Goal: Task Accomplishment & Management: Use online tool/utility

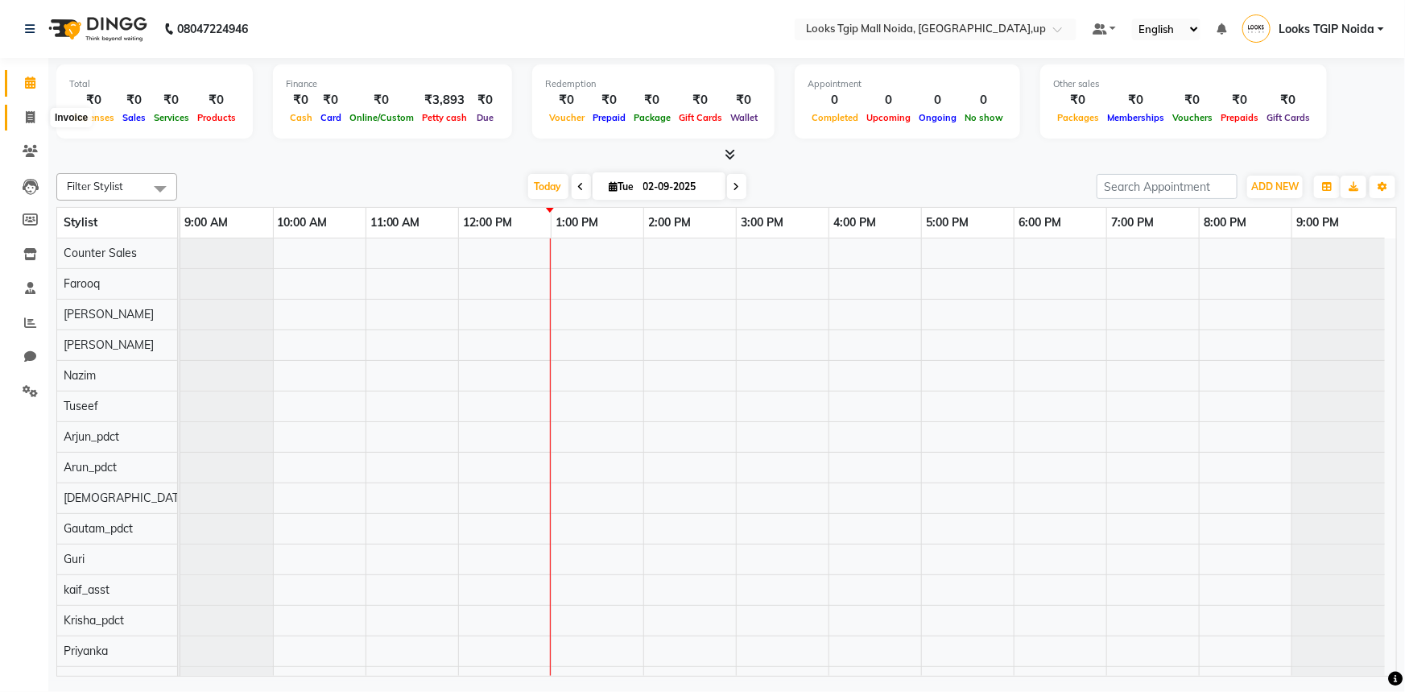
click at [31, 115] on icon at bounding box center [30, 117] width 9 height 12
select select "service"
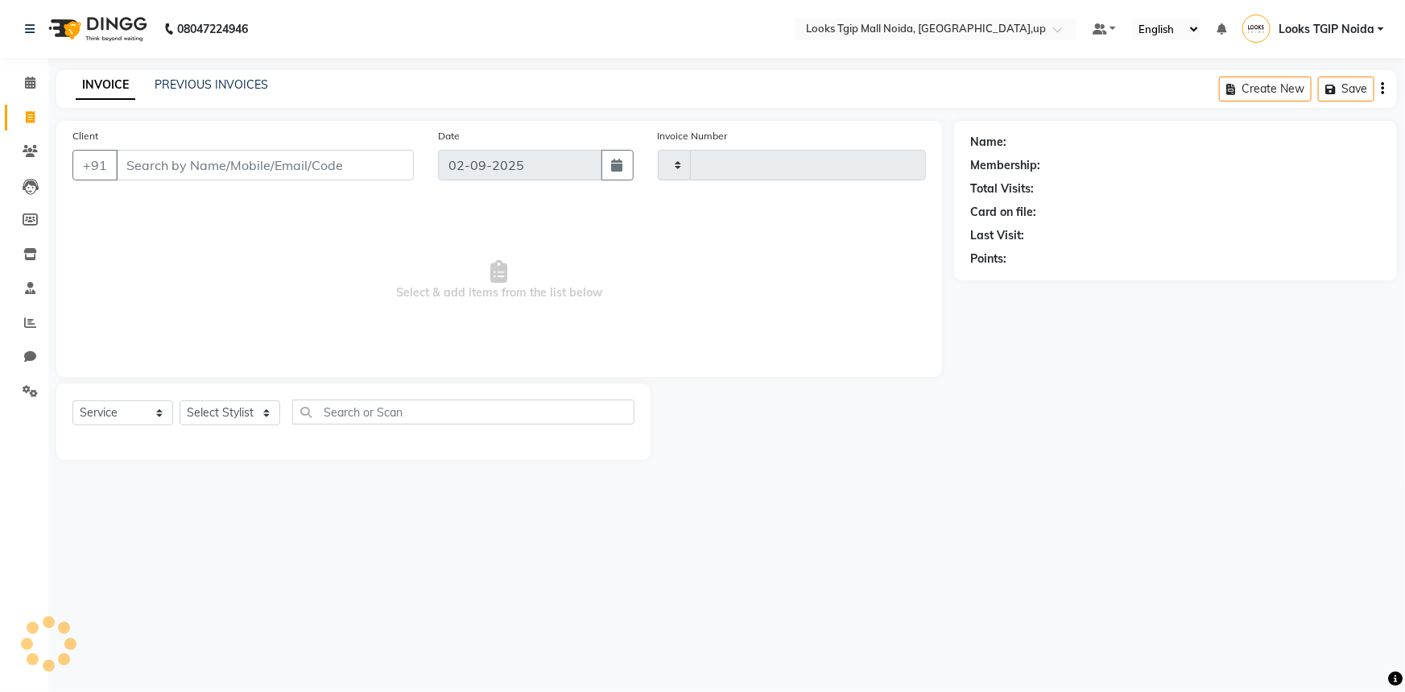
type input "3433"
select select "4358"
click at [32, 81] on icon at bounding box center [30, 83] width 10 height 12
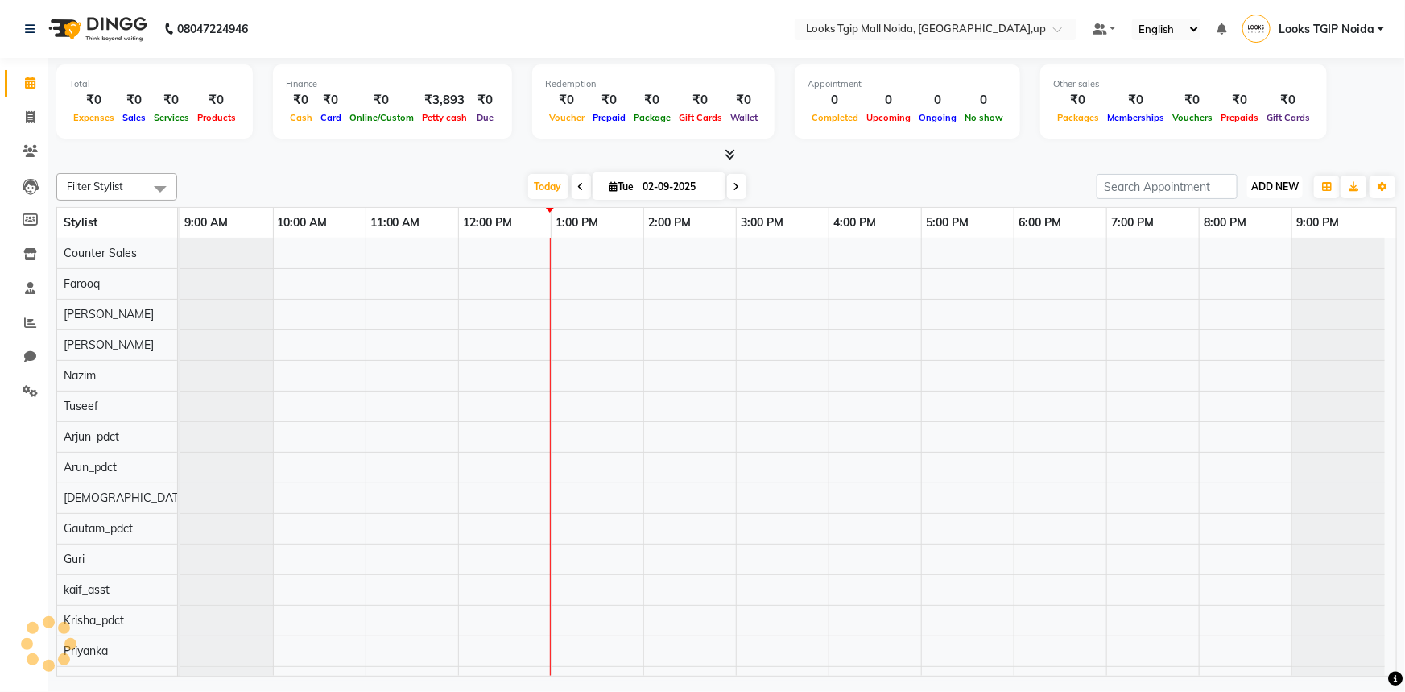
click at [1274, 192] on button "ADD NEW Toggle Dropdown" at bounding box center [1276, 187] width 56 height 23
click at [1233, 254] on link "Add Expense" at bounding box center [1239, 258] width 127 height 21
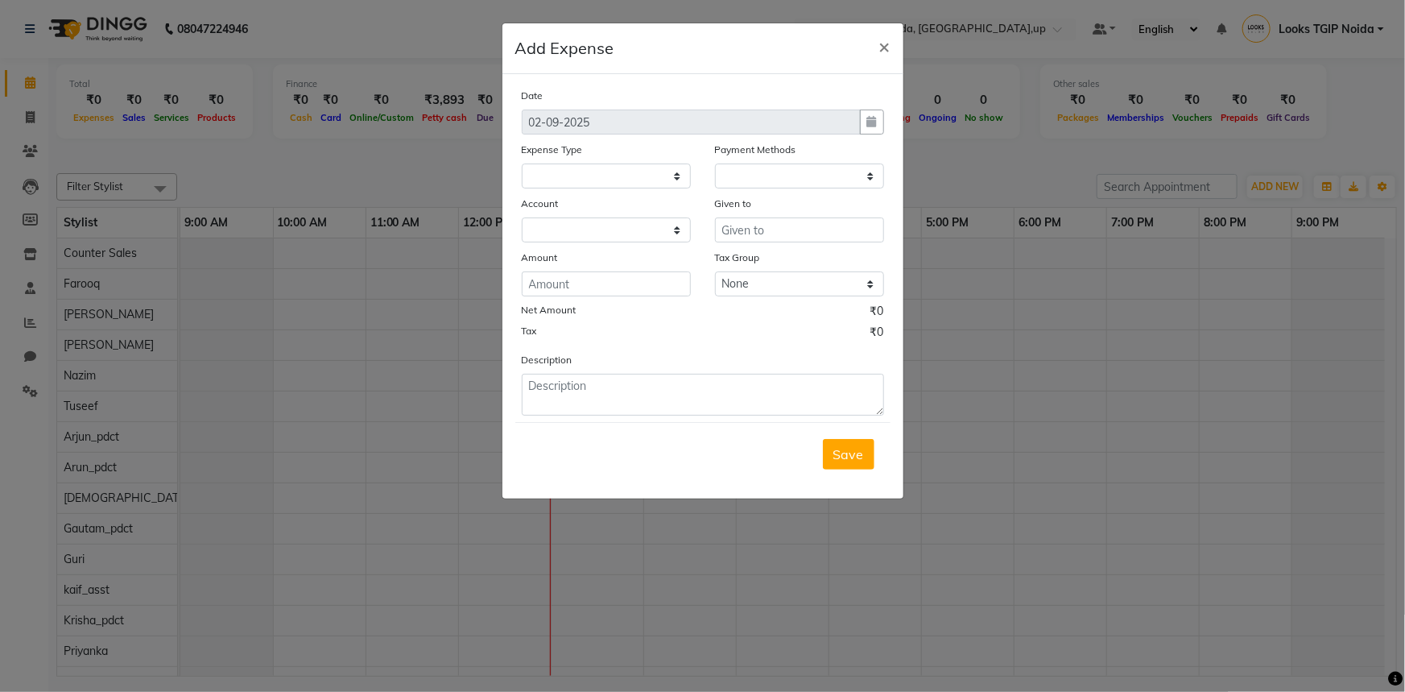
select select
select select "1"
select select "3164"
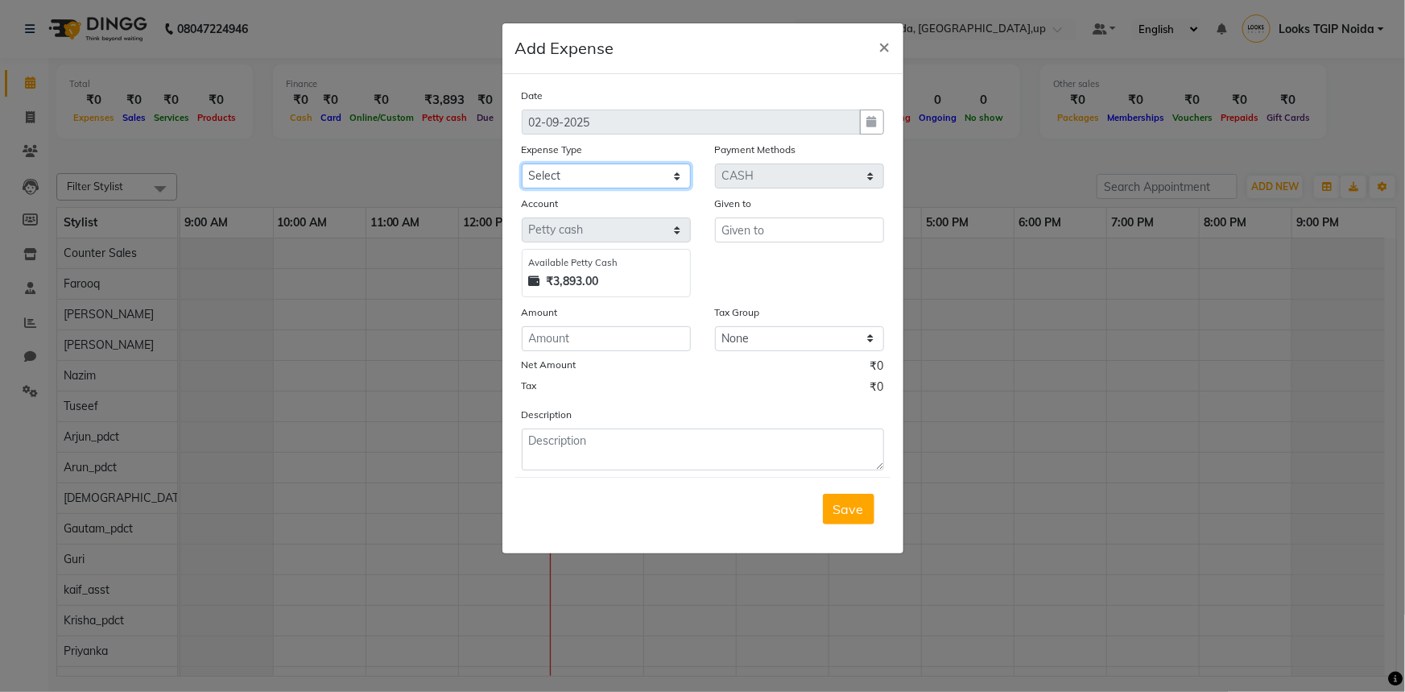
click at [619, 177] on select "Select Bank Deposit Blinkit Cash Handover CLIENT Client ordered food Client Ref…" at bounding box center [606, 176] width 169 height 25
select select "22741"
click at [522, 164] on select "Select Bank Deposit Blinkit Cash Handover CLIENT Client ordered food Client Ref…" at bounding box center [606, 176] width 169 height 25
click at [739, 221] on input "text" at bounding box center [799, 229] width 169 height 25
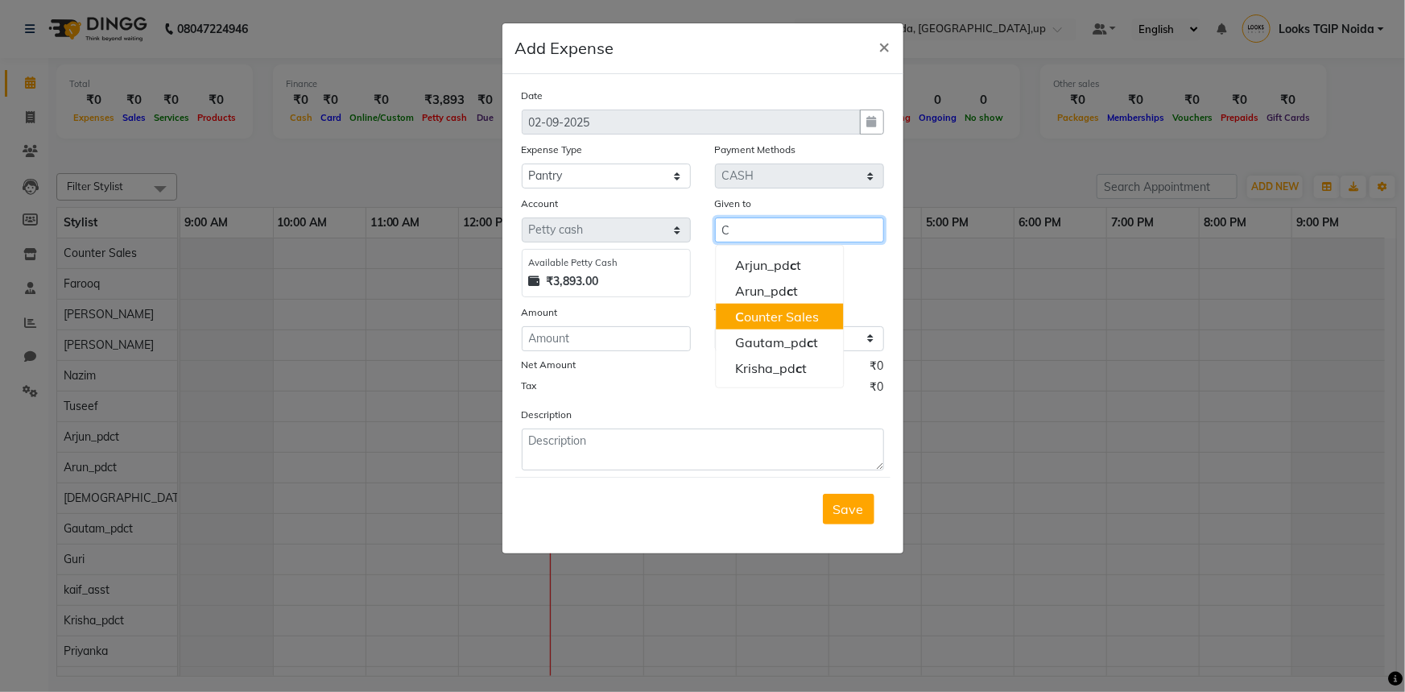
click at [803, 315] on ngb-highlight "C ounter Sales" at bounding box center [777, 316] width 84 height 16
type input "Counter Sales"
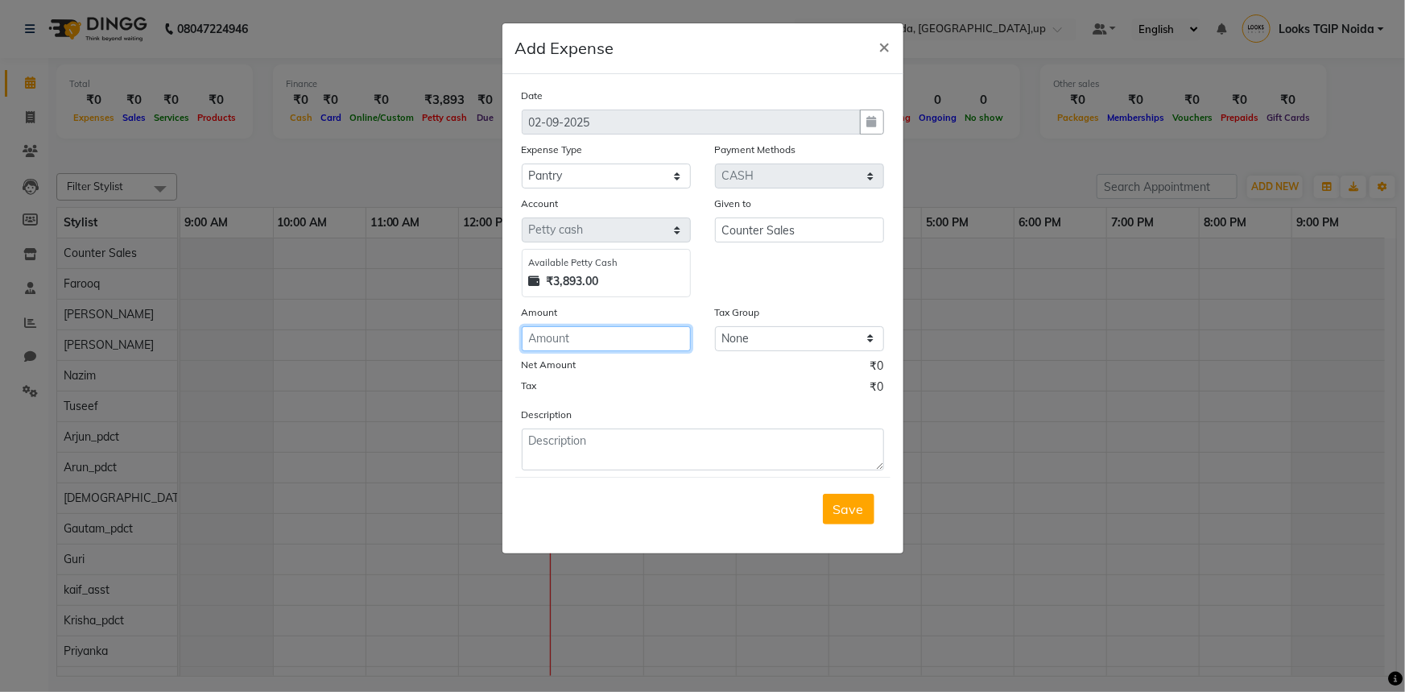
click at [652, 347] on input "number" at bounding box center [606, 338] width 169 height 25
type input "280"
type textarea "MILK"
click at [844, 514] on span "Save" at bounding box center [849, 509] width 31 height 16
